Goal: Task Accomplishment & Management: Manage account settings

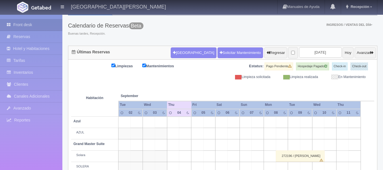
scroll to position [28, 0]
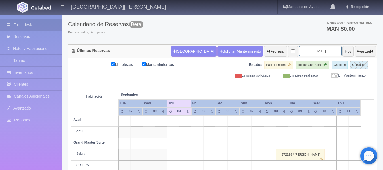
click at [321, 50] on input "[DATE]" at bounding box center [320, 51] width 42 height 10
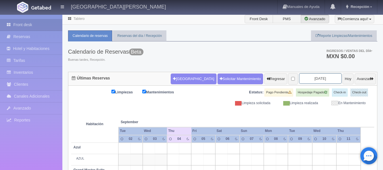
scroll to position [0, 0]
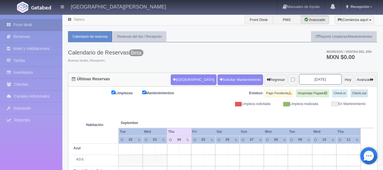
type input "2025-09-15"
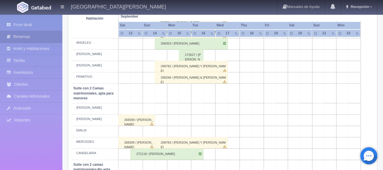
scroll to position [311, 0]
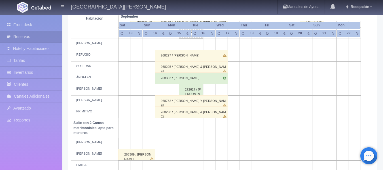
click at [186, 142] on td at bounding box center [185, 142] width 12 height 11
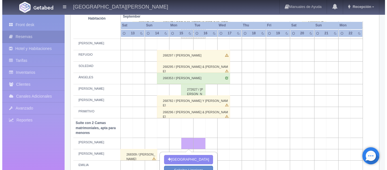
scroll to position [340, 0]
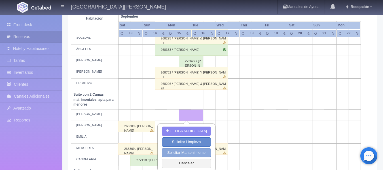
click at [188, 153] on button "Solicitar Mantenimiento" at bounding box center [186, 152] width 49 height 9
select select "Mantenimiento"
type input "15-09-2025"
type input "16-09-2025"
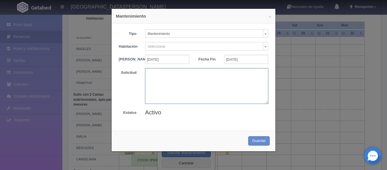
click at [170, 78] on textarea at bounding box center [206, 85] width 123 height 35
type textarea "Ricardo"
click at [261, 145] on button "Guardar" at bounding box center [259, 140] width 22 height 9
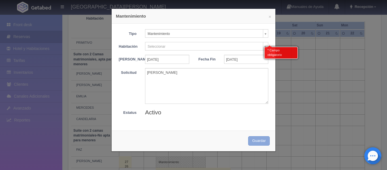
scroll to position [382, 0]
click at [264, 44] on div "* Campo obligatorio" at bounding box center [281, 51] width 34 height 15
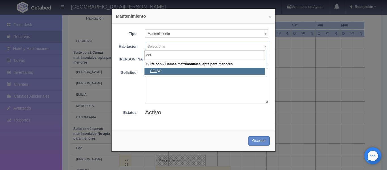
type input "cel"
select select "1983_CELSO"
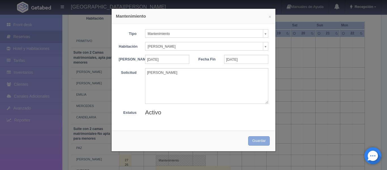
click at [254, 145] on button "Guardar" at bounding box center [259, 140] width 22 height 9
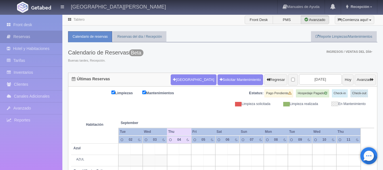
scroll to position [42, 0]
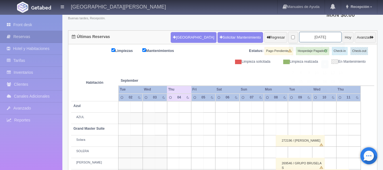
click at [323, 35] on input "[DATE]" at bounding box center [320, 37] width 42 height 10
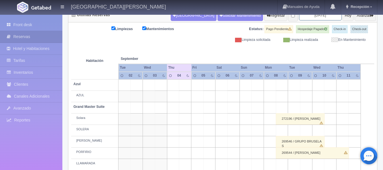
scroll to position [85, 0]
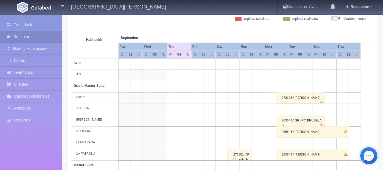
type input "[DATE]"
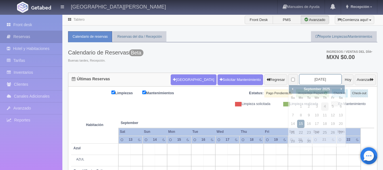
click at [325, 78] on input "[DATE]" at bounding box center [320, 79] width 42 height 10
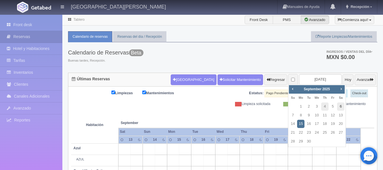
click at [342, 107] on link "6" at bounding box center [340, 106] width 7 height 8
type input "2025-09-06"
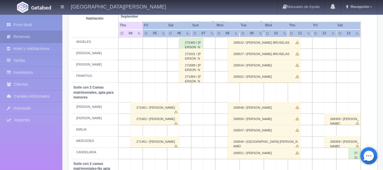
scroll to position [368, 0]
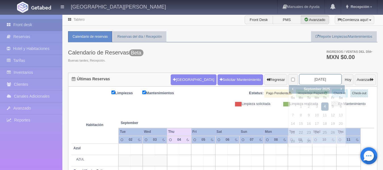
click at [320, 78] on input "2025-09-04" at bounding box center [320, 79] width 42 height 10
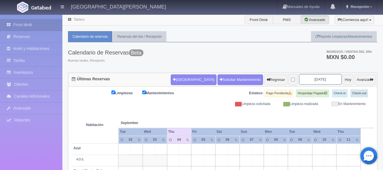
type input "[DATE]"
click at [321, 82] on input "[DATE]" at bounding box center [320, 79] width 42 height 10
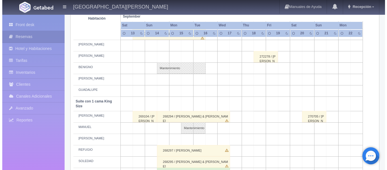
scroll to position [227, 0]
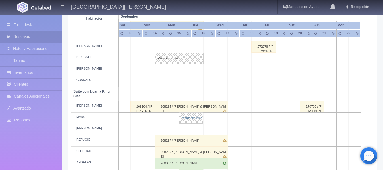
click at [196, 116] on link "Mantenimiento" at bounding box center [191, 117] width 24 height 11
select select "Mantenimiento"
select select "1921_MANUEL"
type input "[DATE]"
type input "16-09-2025"
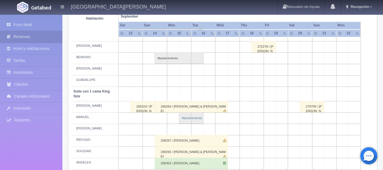
type textarea "Ricardo"
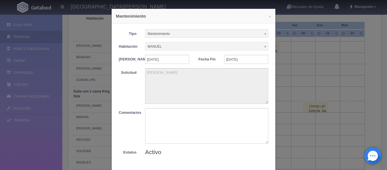
click at [264, 33] on b at bounding box center [265, 33] width 5 height 7
click at [251, 34] on span "Mantenimiento" at bounding box center [204, 33] width 113 height 8
click at [176, 82] on textarea "Ricardo" at bounding box center [206, 85] width 123 height 35
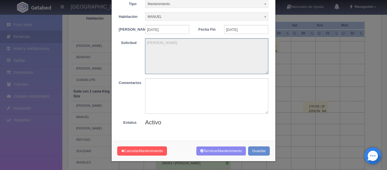
scroll to position [33, 0]
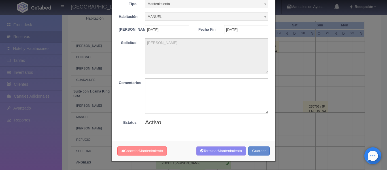
click at [138, 153] on button "Cancelar Mantenimiento" at bounding box center [142, 150] width 50 height 9
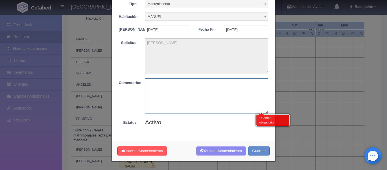
scroll to position [305, 0]
type textarea "Pagado con Certificado de Prepago"
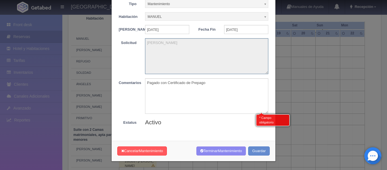
click at [192, 49] on textarea "Ricardo" at bounding box center [206, 55] width 123 height 35
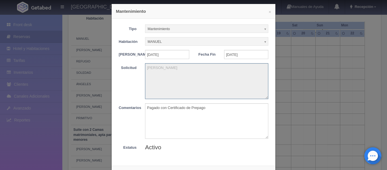
click at [264, 42] on b at bounding box center [265, 41] width 5 height 7
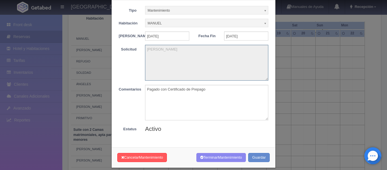
scroll to position [33, 0]
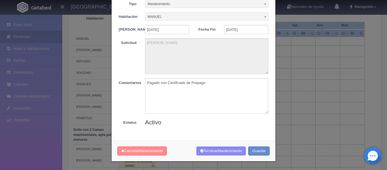
click at [158, 148] on button "Cancelar Mantenimiento" at bounding box center [142, 150] width 50 height 9
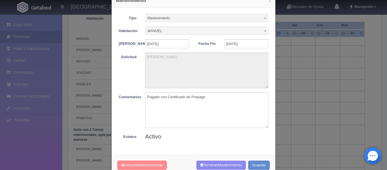
scroll to position [0, 0]
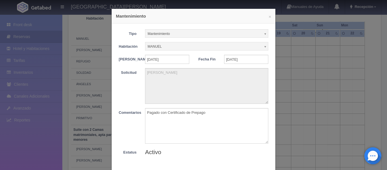
click at [263, 47] on b at bounding box center [265, 46] width 5 height 7
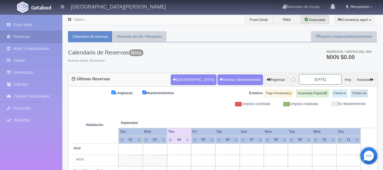
click at [322, 79] on input "2025-09-04" at bounding box center [320, 79] width 42 height 10
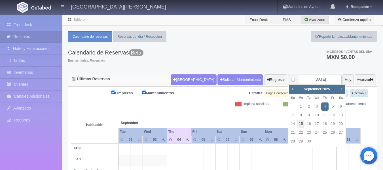
click at [304, 122] on link "15" at bounding box center [300, 123] width 7 height 8
type input "[DATE]"
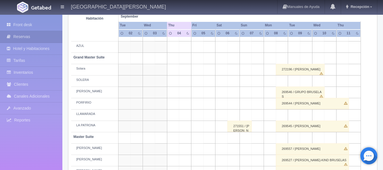
scroll to position [157, 0]
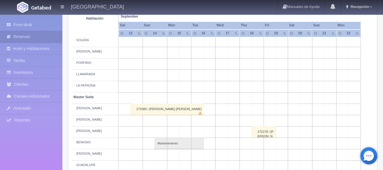
scroll to position [198, 0]
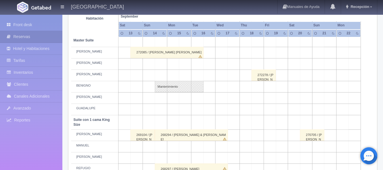
click at [186, 147] on td at bounding box center [185, 146] width 12 height 11
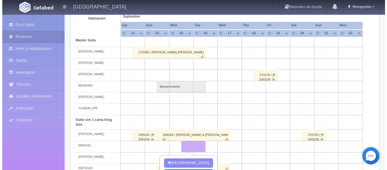
scroll to position [227, 0]
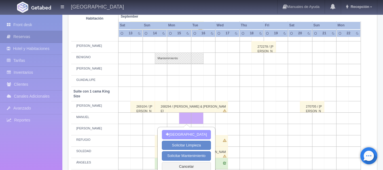
click at [201, 137] on button "[GEOGRAPHIC_DATA]" at bounding box center [186, 134] width 49 height 9
type input "[DATE]"
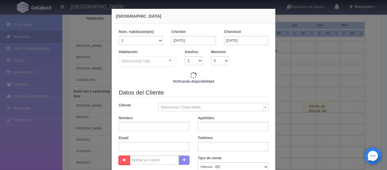
checkbox input "false"
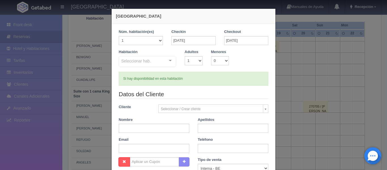
type input "3860.00"
checkbox input "false"
drag, startPoint x: 167, startPoint y: 61, endPoint x: 153, endPoint y: 60, distance: 13.9
click at [167, 61] on div "Seleccionar hab. Suite con 2 camas matrimoniales-No apta para menores Suite con…" at bounding box center [147, 61] width 57 height 11
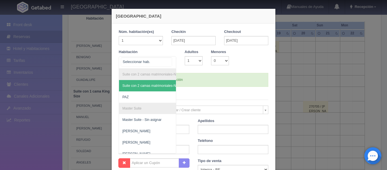
click at [153, 60] on input "text" at bounding box center [146, 61] width 50 height 8
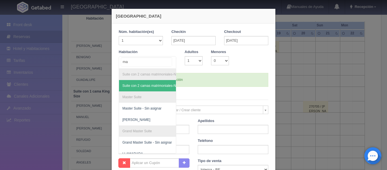
type input "man"
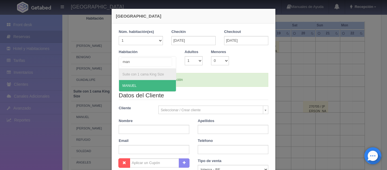
click at [145, 84] on span "MANUEL" at bounding box center [147, 85] width 57 height 11
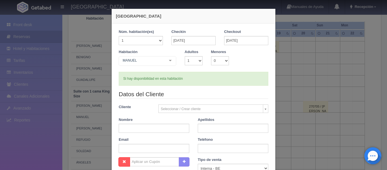
checkbox input "false"
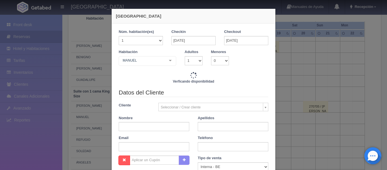
type input "3860.00"
checkbox input "false"
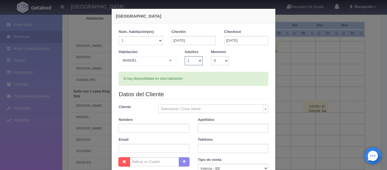
click at [198, 61] on select "1 2 3 4 5 6 7 8 9 10" at bounding box center [194, 60] width 18 height 9
select select "2"
click at [185, 56] on select "1 2 3 4 5 6 7 8 9 10" at bounding box center [194, 60] width 18 height 9
checkbox input "false"
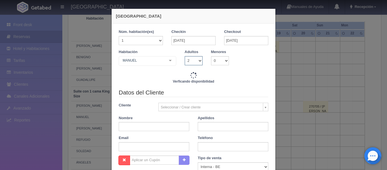
type input "3860.00"
checkbox input "false"
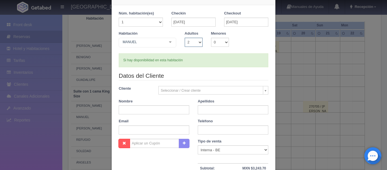
scroll to position [28, 0]
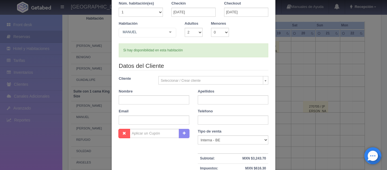
click at [264, 81] on body "Hacienda El Carmen Hotel & Spa Manuales de Ayuda Actualizaciones recientes Rece…" at bounding box center [193, 88] width 387 height 601
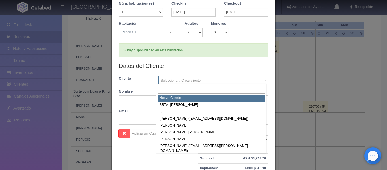
click at [182, 87] on input "text" at bounding box center [210, 88] width 107 height 9
click at [189, 87] on input "text" at bounding box center [210, 88] width 107 height 9
click at [193, 92] on input "text" at bounding box center [210, 88] width 107 height 9
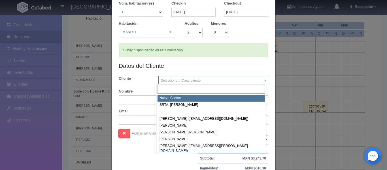
click at [193, 90] on input "text" at bounding box center [210, 88] width 107 height 9
click at [152, 80] on body "Hacienda El Carmen Hotel & Spa Manuales de Ayuda Actualizaciones recientes Rece…" at bounding box center [193, 88] width 387 height 601
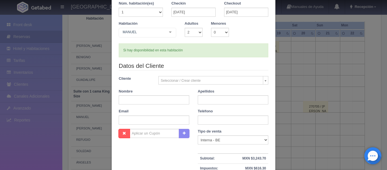
click at [154, 80] on div "Seleccionar / Crear cliente Nuevo Cliente SRTA. MARION . . Aaron Carrillo Jimen…" at bounding box center [213, 80] width 119 height 8
click at [170, 81] on body "Hacienda El Carmen Hotel & Spa Manuales de Ayuda Actualizaciones recientes Rece…" at bounding box center [193, 88] width 387 height 601
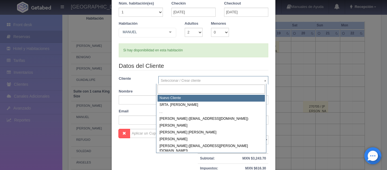
click at [173, 89] on input "text" at bounding box center [210, 88] width 107 height 9
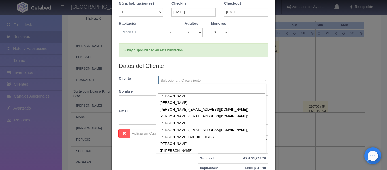
scroll to position [33791, 0]
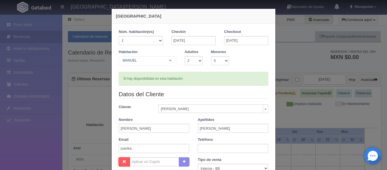
select select "2"
select select "86364"
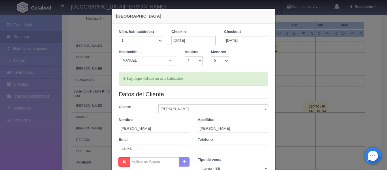
scroll to position [28, 0]
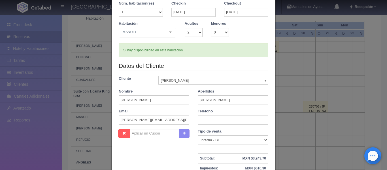
type input "juanka@baezaonlines.com"
click at [157, 152] on div "Nombre Cupón : Descuentos : Tipo de venta Correo Electronico Interna - BE Llama…" at bounding box center [193, 170] width 158 height 82
click at [204, 119] on input "text" at bounding box center [233, 119] width 70 height 9
type input "3310256716"
click at [233, 134] on div "Tipo de venta Correo Electronico Interna - BE Llamada OTA Externa Otro WALK IN" at bounding box center [233, 137] width 70 height 16
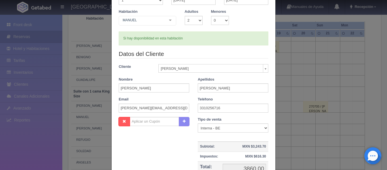
scroll to position [109, 0]
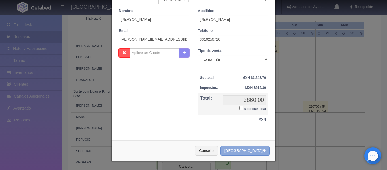
click at [255, 151] on button "Crear Reserva" at bounding box center [244, 150] width 49 height 9
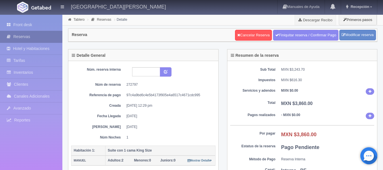
click at [22, 37] on link "Reservas" at bounding box center [31, 37] width 62 height 12
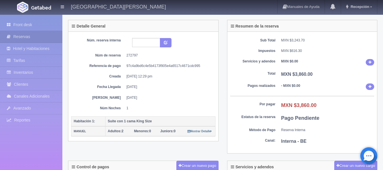
scroll to position [52, 0]
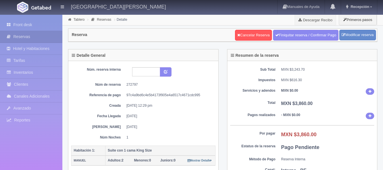
scroll to position [58, 0]
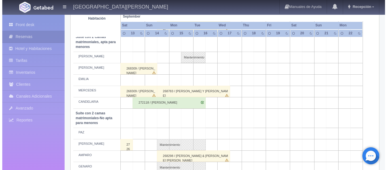
scroll to position [425, 0]
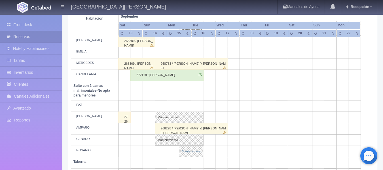
click at [189, 150] on link "Mantenimiento" at bounding box center [191, 150] width 24 height 11
select select "Mantenimiento"
select select "1891_ROSARIO"
type input "[DATE]"
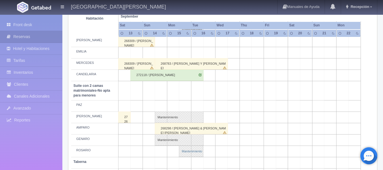
type textarea "Juan Carlos Baeza - Ricardo"
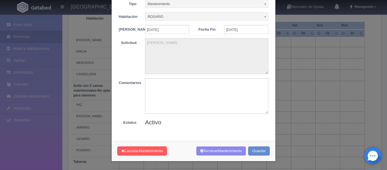
scroll to position [33, 0]
click at [152, 151] on span "Mantenimiento" at bounding box center [151, 150] width 24 height 4
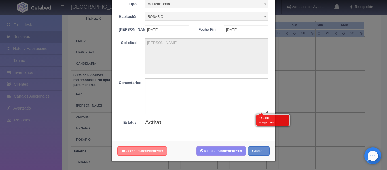
scroll to position [446, 0]
click at [153, 151] on span "Mantenimiento" at bounding box center [151, 150] width 24 height 4
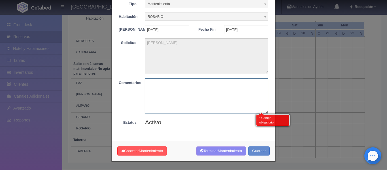
scroll to position [33, 0]
click at [180, 102] on textarea at bounding box center [206, 95] width 123 height 35
click at [203, 99] on textarea "reserva" at bounding box center [206, 95] width 123 height 35
type textarea "reserva"
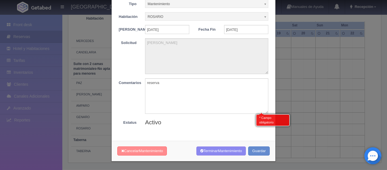
click at [139, 149] on span "Mantenimiento" at bounding box center [151, 150] width 24 height 4
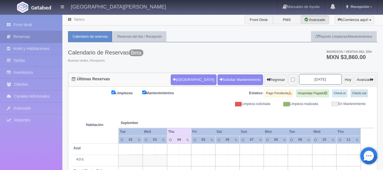
click at [322, 80] on input "2025-09-04" at bounding box center [320, 79] width 42 height 10
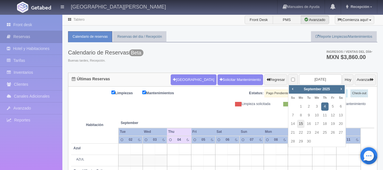
click at [302, 122] on link "15" at bounding box center [300, 123] width 7 height 8
type input "[DATE]"
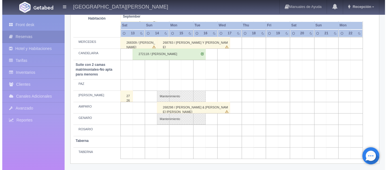
scroll to position [446, 0]
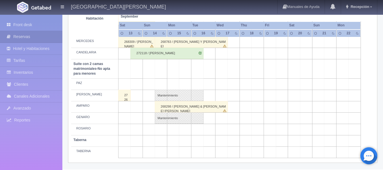
click at [184, 128] on td at bounding box center [185, 129] width 12 height 11
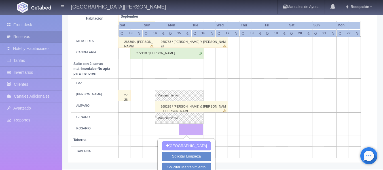
click at [188, 145] on button "[GEOGRAPHIC_DATA]" at bounding box center [186, 145] width 49 height 9
type input "[DATE]"
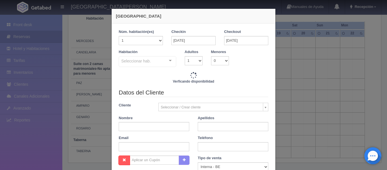
checkbox input "false"
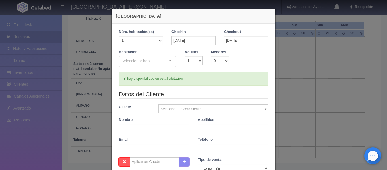
type input "3860.00"
checkbox input "false"
click at [170, 60] on div at bounding box center [169, 60] width 11 height 8
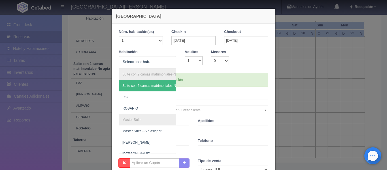
click at [170, 60] on div at bounding box center [169, 60] width 11 height 8
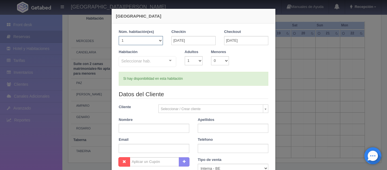
click at [157, 39] on select "1 2 3 4 5 6 7 8 9 10 11 12 13 14 15 16 17 18 19 20" at bounding box center [141, 40] width 44 height 9
click at [157, 38] on select "1 2 3 4 5 6 7 8 9 10 11 12 13 14 15 16 17 18 19 20" at bounding box center [141, 40] width 44 height 9
click at [169, 58] on div "Seleccionar hab. Suite con 2 camas matrimoniales-No apta para menores Suite con…" at bounding box center [147, 61] width 57 height 11
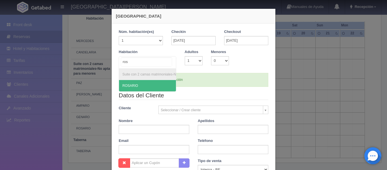
type input "rosa"
click at [150, 85] on span "ROSARIO" at bounding box center [165, 85] width 92 height 11
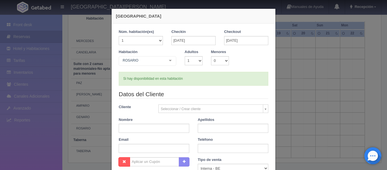
checkbox input "false"
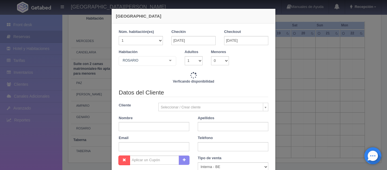
type input "3860.00"
checkbox input "false"
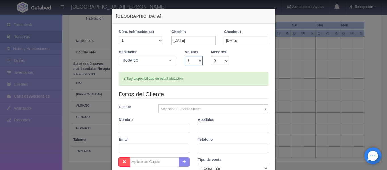
click at [198, 60] on select "1 2 3 4 5 6 7 8 9 10" at bounding box center [194, 60] width 18 height 9
select select "2"
click at [185, 56] on select "1 2 3 4 5 6 7 8 9 10" at bounding box center [194, 60] width 18 height 9
checkbox input "false"
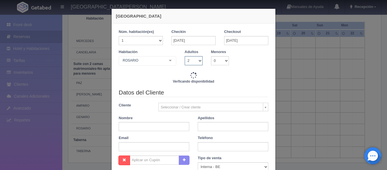
type input "3860.00"
checkbox input "false"
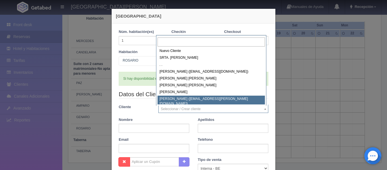
scroll to position [1, 0]
click at [217, 40] on input "text" at bounding box center [210, 41] width 107 height 9
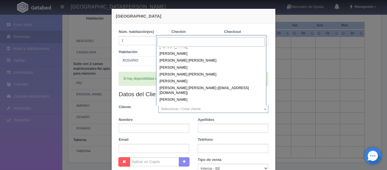
scroll to position [33432, 0]
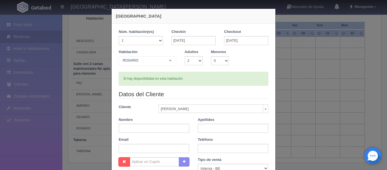
select select "86364"
type input "Juan Carlos"
type input "Baeza"
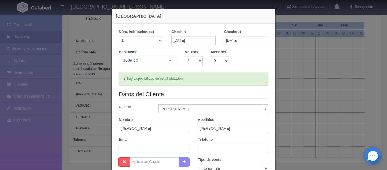
click at [180, 150] on input "text" at bounding box center [154, 148] width 70 height 9
type input "juanka@baezaonlines.com"
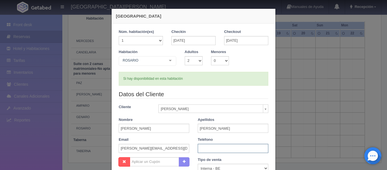
click at [210, 149] on input "text" at bounding box center [233, 148] width 70 height 9
type input "3310256716"
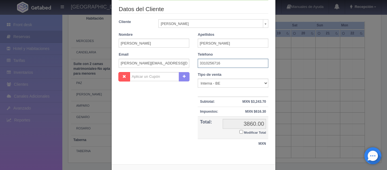
scroll to position [109, 0]
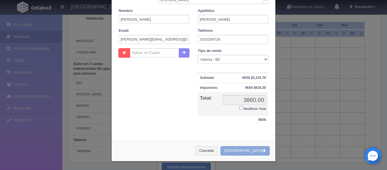
click at [242, 150] on button "Crear Reserva" at bounding box center [244, 150] width 49 height 9
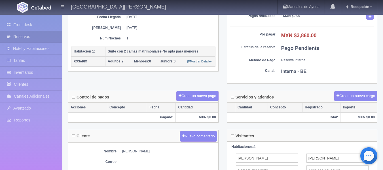
scroll to position [99, 0]
click at [225, 26] on div "Resumen de la reserva Sub Total MXN $3,243.70 Impuestos MXN $616.30 Servicios y…" at bounding box center [302, 20] width 159 height 141
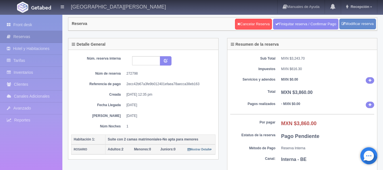
scroll to position [0, 0]
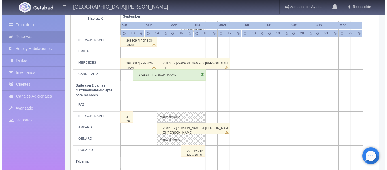
scroll to position [390, 0]
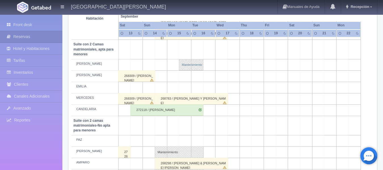
click at [193, 62] on link "Mantenimiento" at bounding box center [191, 64] width 24 height 11
select select "Mantenimiento"
select select "1983_CELSO"
type input "[DATE]"
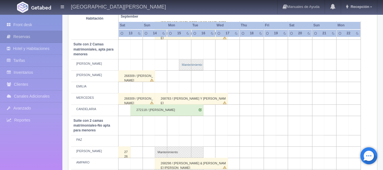
type textarea "[PERSON_NAME]"
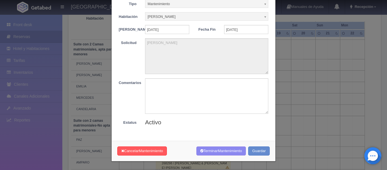
scroll to position [33, 0]
click at [153, 149] on span "Mantenimiento" at bounding box center [151, 150] width 24 height 4
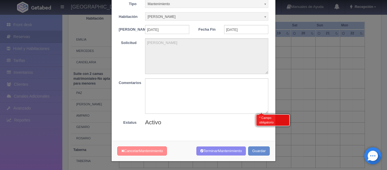
scroll to position [446, 0]
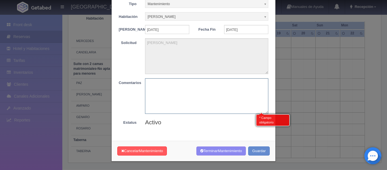
click at [154, 84] on textarea at bounding box center [206, 95] width 123 height 35
type textarea "reserva"
click at [262, 149] on button "Guardar" at bounding box center [259, 150] width 22 height 9
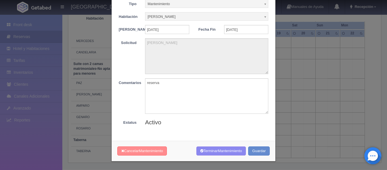
click at [148, 151] on span "Mantenimiento" at bounding box center [151, 150] width 24 height 4
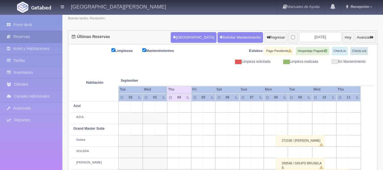
scroll to position [42, 0]
click at [322, 37] on input "[DATE]" at bounding box center [320, 37] width 42 height 10
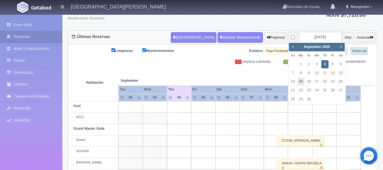
click at [304, 81] on link "15" at bounding box center [300, 81] width 7 height 8
type input "[DATE]"
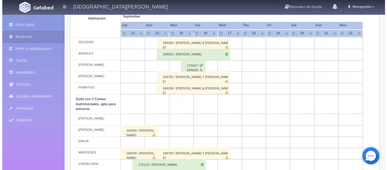
scroll to position [340, 0]
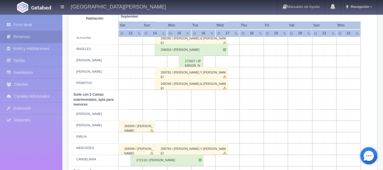
click at [189, 111] on td at bounding box center [185, 114] width 12 height 11
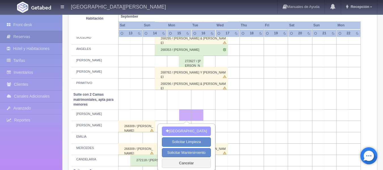
click at [193, 127] on button "[GEOGRAPHIC_DATA]" at bounding box center [186, 130] width 49 height 9
type input "[DATE]"
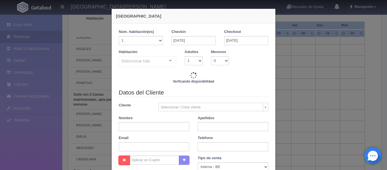
checkbox input "false"
click at [159, 40] on select "1 2 3 4 5 6 7 8 9 10 11 12 13 14 15 16 17 18 19 20" at bounding box center [141, 40] width 44 height 9
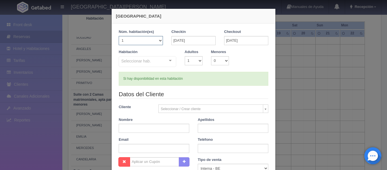
type input "3860.00"
checkbox input "false"
click at [159, 40] on select "1 2 3 4 5 6 7 8 9 10 11 12 13 14 15 16 17 18 19 20" at bounding box center [141, 40] width 44 height 9
click at [168, 59] on div "Seleccionar hab. Suite con 2 camas matrimoniales-No apta para menores Suite con…" at bounding box center [147, 61] width 57 height 11
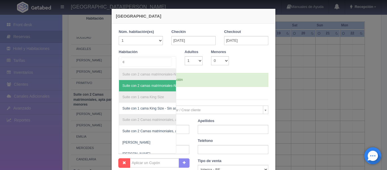
type input "ce"
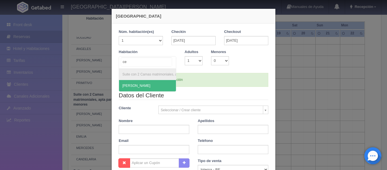
click at [138, 83] on span "[PERSON_NAME]" at bounding box center [163, 85] width 88 height 11
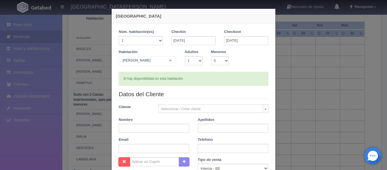
checkbox input "false"
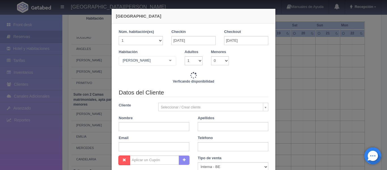
type input "3860.00"
checkbox input "false"
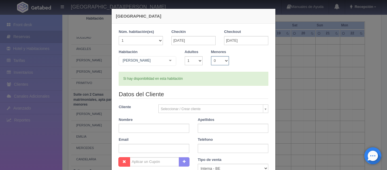
click at [225, 60] on select "0 1 2 3 4 5 6 7 8 9 10" at bounding box center [220, 60] width 18 height 9
select select "2"
click at [211, 56] on select "0 1 2 3 4 5 6 7 8 9 10" at bounding box center [220, 60] width 18 height 9
checkbox input "false"
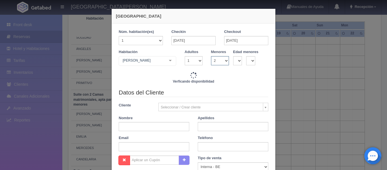
type input "3860.00"
checkbox input "false"
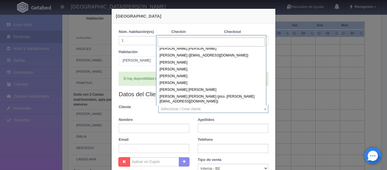
scroll to position [33470, 0]
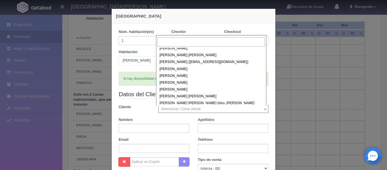
click at [189, 57] on select "1 2 3 4 5 6 7 8 9 10" at bounding box center [194, 60] width 18 height 9
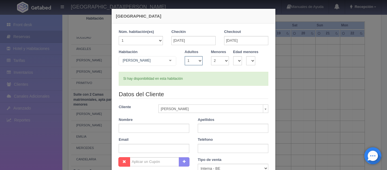
select select "86364"
type input "[PERSON_NAME]"
click at [233, 71] on div "Habitación [PERSON_NAME] Suite con 2 camas matrimoniales-No apta para menores S…" at bounding box center [193, 60] width 158 height 22
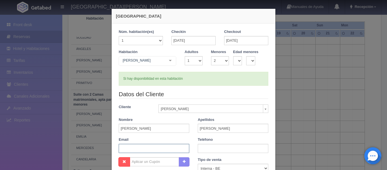
click at [160, 149] on input "text" at bounding box center [154, 148] width 70 height 9
type input "[PERSON_NAME][EMAIL_ADDRESS][DOMAIN_NAME]"
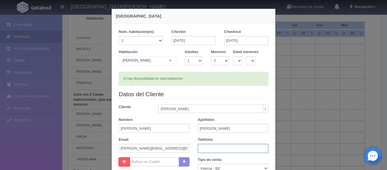
click at [222, 149] on input "text" at bounding box center [233, 148] width 70 height 9
type input "3310256716"
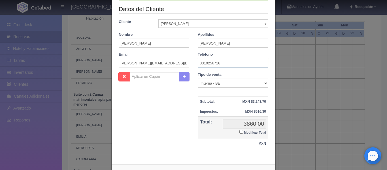
scroll to position [109, 0]
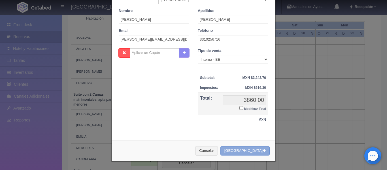
click at [245, 147] on button "[GEOGRAPHIC_DATA]" at bounding box center [244, 150] width 49 height 9
click at [213, 29] on div "Teléfono [PHONE_NUMBER]" at bounding box center [232, 36] width 79 height 16
